Goal: Check status: Check status

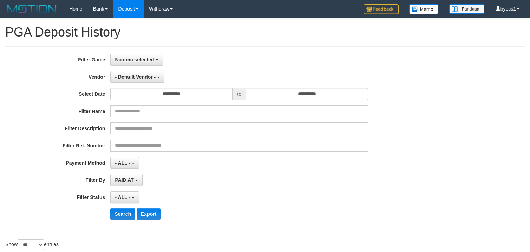
select select "**********"
select select "***"
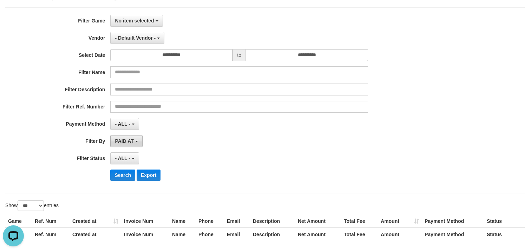
scroll to position [21, 0]
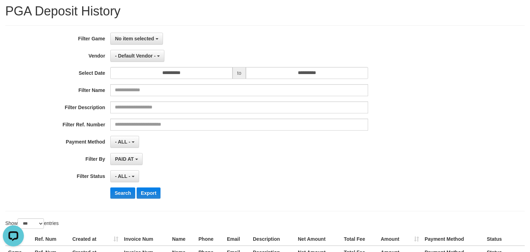
click at [121, 245] on th "Invoice Num" at bounding box center [145, 239] width 48 height 13
click at [116, 237] on th "Created at" at bounding box center [96, 239] width 52 height 13
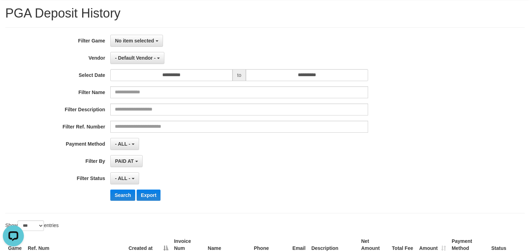
scroll to position [0, 0]
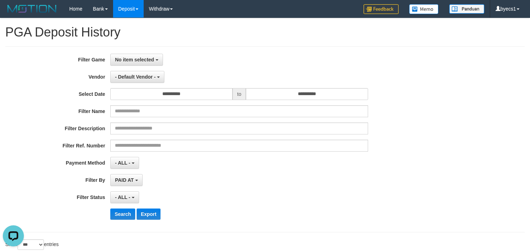
click at [349, 153] on div "**********" at bounding box center [221, 139] width 442 height 171
click at [396, 151] on div "Filter Ref. Number" at bounding box center [221, 146] width 442 height 12
click at [122, 219] on button "Search" at bounding box center [122, 214] width 25 height 11
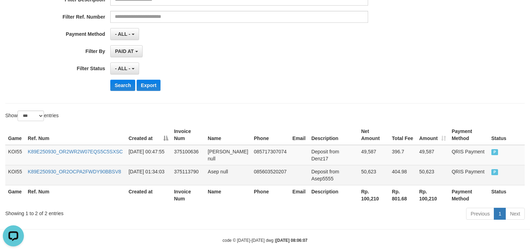
scroll to position [141, 0]
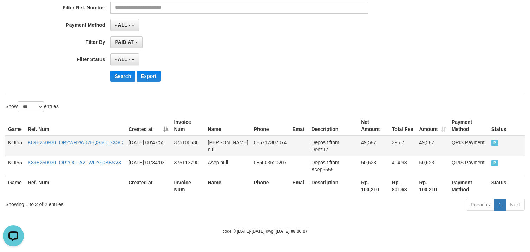
click at [308, 150] on td "Deposit from Denz17" at bounding box center [333, 146] width 50 height 20
click at [326, 142] on td "Deposit from Denz17" at bounding box center [333, 146] width 50 height 20
drag, startPoint x: 326, startPoint y: 142, endPoint x: 348, endPoint y: 142, distance: 22.1
click at [348, 142] on tr "KOI55 K89E250930_OR2WR2W07EQS5C5SXSC [DATE] 00:47:55 375100636 [PERSON_NAME] nu…" at bounding box center [264, 146] width 519 height 20
copy tr "Denz17 49,587"
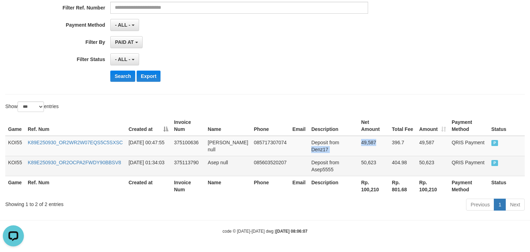
click at [308, 170] on td "Deposit from Asep5555" at bounding box center [333, 166] width 50 height 20
drag, startPoint x: 299, startPoint y: 170, endPoint x: 365, endPoint y: 170, distance: 66.0
click at [365, 170] on tr "KOI55 K89E250930_OR2OCPA2FWDY90BBSV8 [DATE] 01:34:03 375113790 Asep null 085603…" at bounding box center [264, 166] width 519 height 20
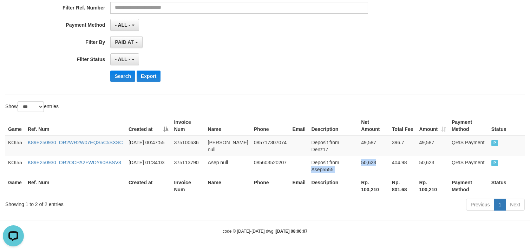
copy tr "Asep5555 50,623"
click at [410, 78] on div "Search Export" at bounding box center [275, 76] width 331 height 11
